Goal: Task Accomplishment & Management: Manage account settings

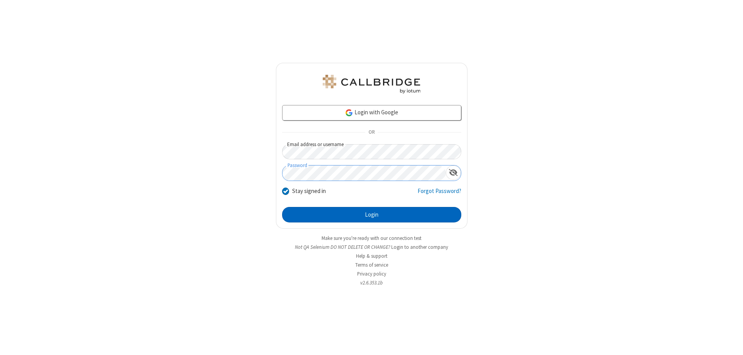
click at [372, 215] on button "Login" at bounding box center [371, 214] width 179 height 15
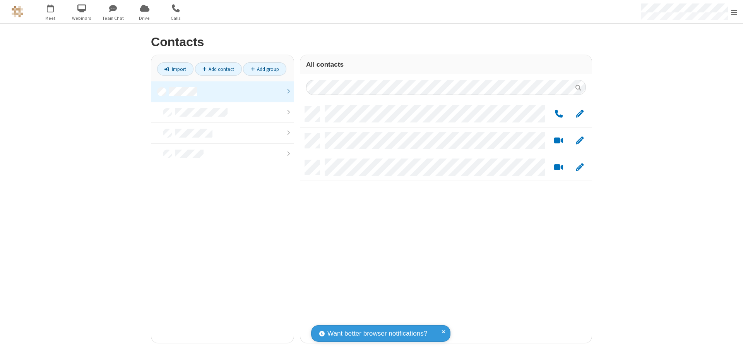
scroll to position [236, 286]
click at [223, 91] on link at bounding box center [222, 91] width 142 height 21
click at [580, 113] on span "Edit" at bounding box center [580, 114] width 8 height 10
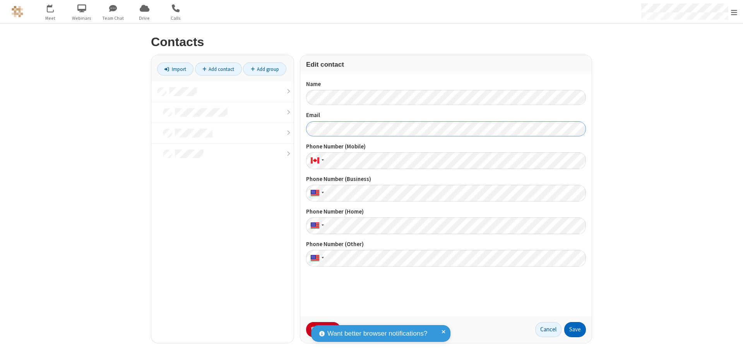
click at [575, 329] on button "Save" at bounding box center [576, 329] width 22 height 15
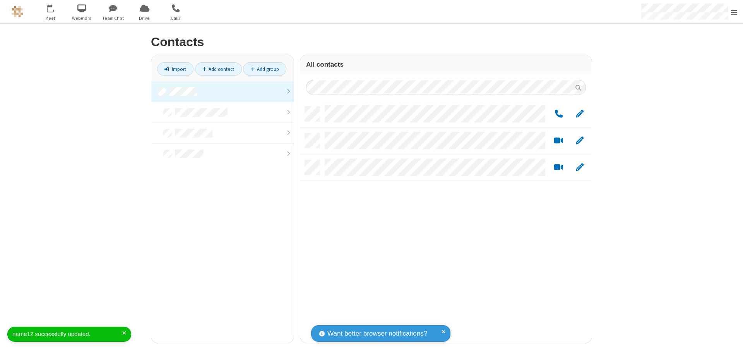
scroll to position [236, 286]
